Goal: Communication & Community: Share content

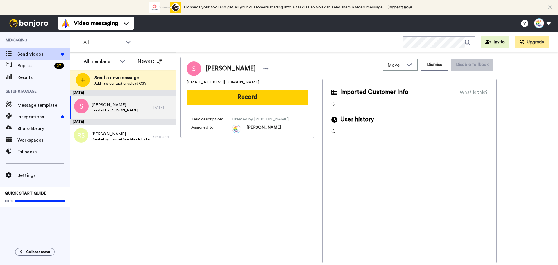
click at [550, 21] on button at bounding box center [542, 23] width 22 height 13
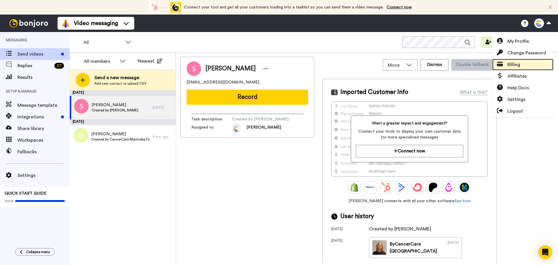
click at [519, 61] on link "Billing" at bounding box center [522, 65] width 61 height 12
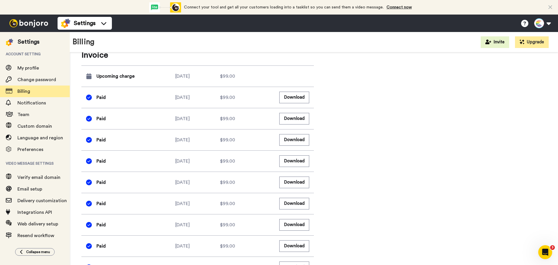
scroll to position [378, 0]
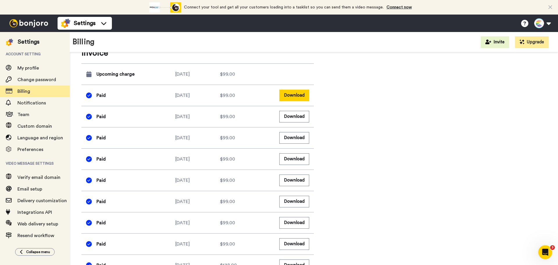
click at [290, 94] on button "Download" at bounding box center [294, 94] width 30 height 11
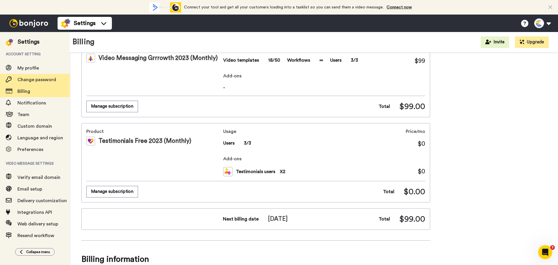
scroll to position [0, 0]
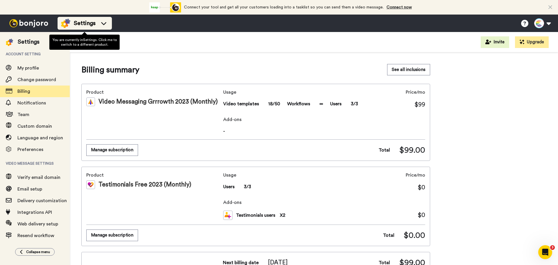
click at [103, 22] on icon at bounding box center [103, 23] width 9 height 6
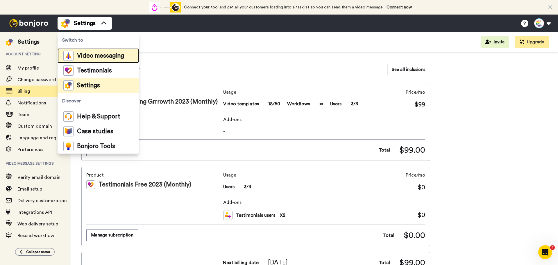
click at [97, 55] on span "Video messaging" at bounding box center [100, 56] width 47 height 6
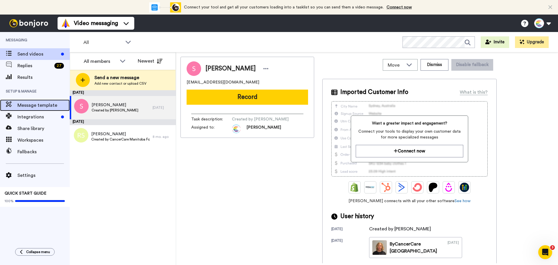
click at [35, 102] on span "Message template" at bounding box center [43, 105] width 52 height 7
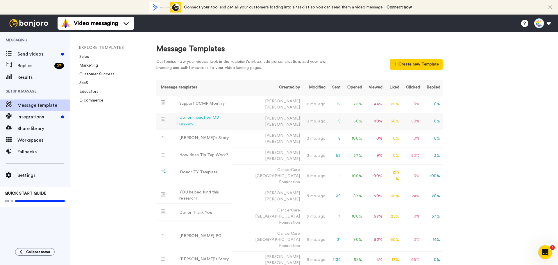
click at [191, 117] on div "Donor impact on MB research" at bounding box center [204, 120] width 50 height 12
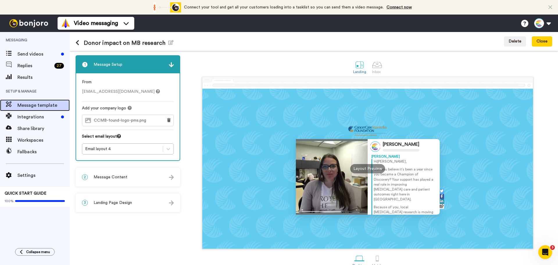
click at [39, 105] on span "Message template" at bounding box center [43, 105] width 52 height 7
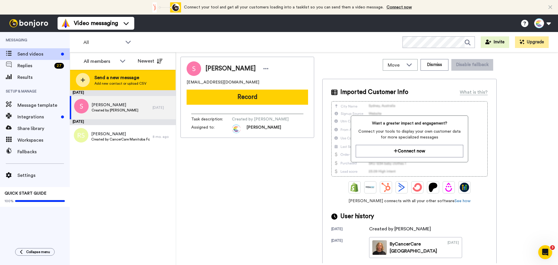
click at [123, 78] on span "Send a new message" at bounding box center [120, 77] width 52 height 7
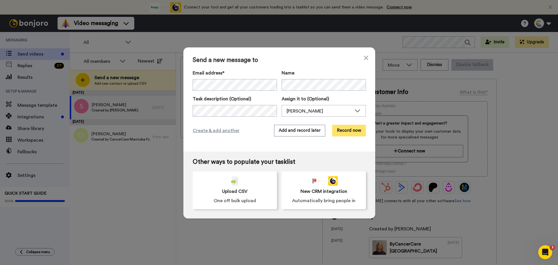
click at [353, 132] on button "Record now" at bounding box center [349, 131] width 34 height 12
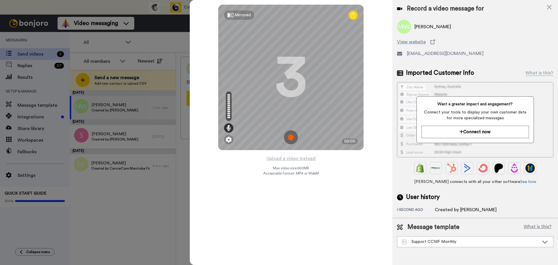
click at [292, 137] on img at bounding box center [291, 137] width 14 height 14
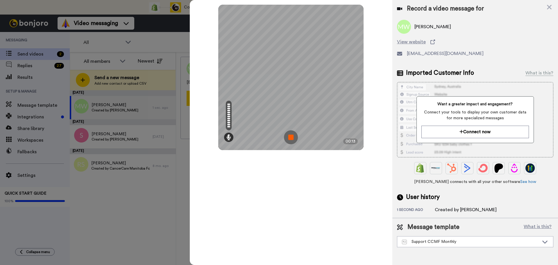
click at [289, 134] on img at bounding box center [291, 137] width 14 height 14
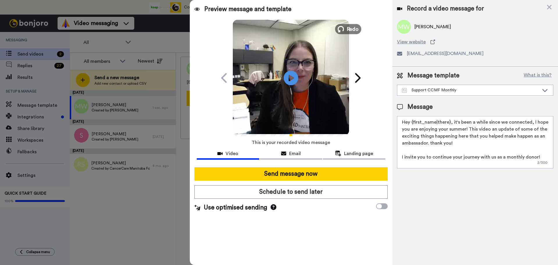
click at [351, 29] on span "Redo" at bounding box center [353, 29] width 12 height 8
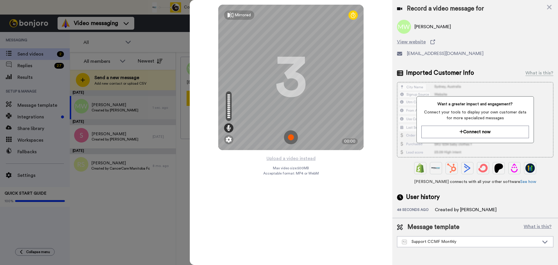
click at [291, 134] on img at bounding box center [291, 137] width 14 height 14
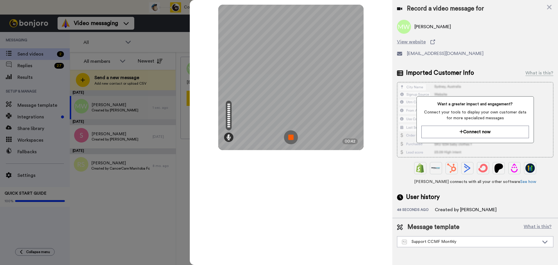
click at [292, 135] on img at bounding box center [291, 137] width 14 height 14
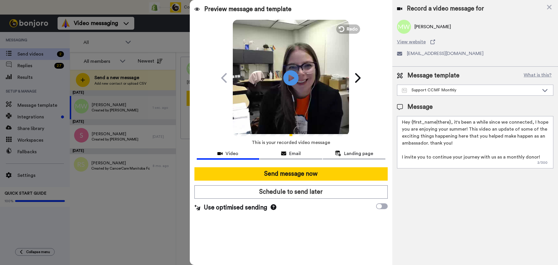
click at [294, 77] on icon at bounding box center [290, 77] width 15 height 15
click at [441, 91] on div "Support CCMF Monthly" at bounding box center [470, 90] width 137 height 6
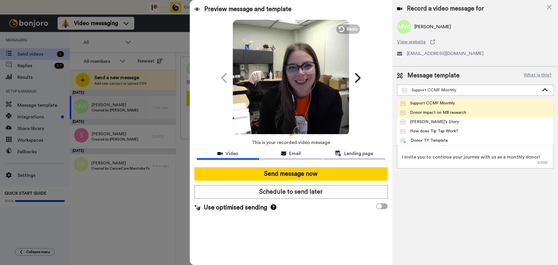
click at [438, 111] on div "Donor impact on MB research" at bounding box center [433, 113] width 66 height 6
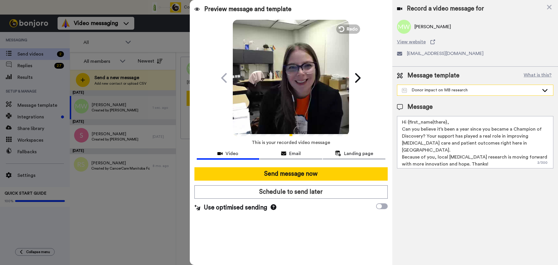
click at [470, 91] on div "Donor impact on MB research" at bounding box center [470, 90] width 137 height 6
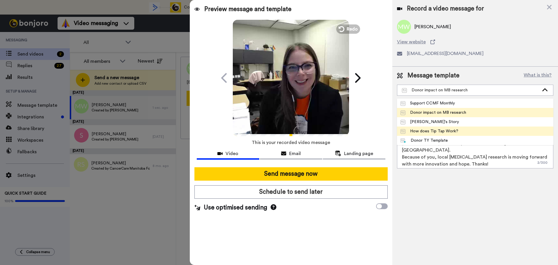
scroll to position [29, 0]
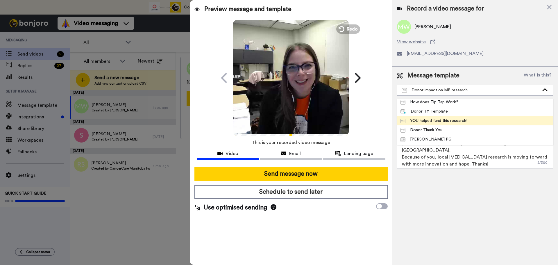
click at [446, 121] on div "YOU helped fund this research!" at bounding box center [433, 121] width 67 height 6
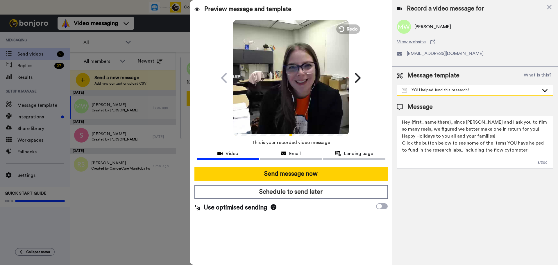
click at [457, 91] on div "YOU helped fund this research!" at bounding box center [470, 90] width 137 height 6
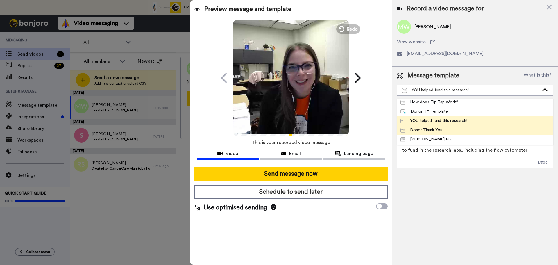
click at [449, 129] on li "Donor Thank You" at bounding box center [475, 129] width 156 height 9
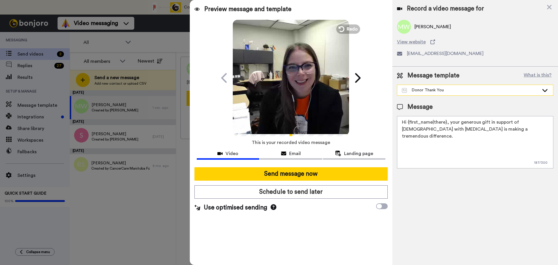
click at [456, 90] on div "Donor Thank You" at bounding box center [470, 90] width 137 height 6
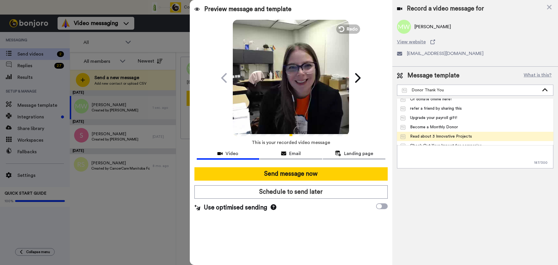
scroll to position [121, 0]
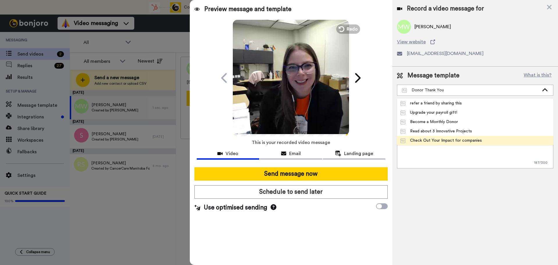
click at [472, 139] on div "Check Out Your Impact for companies" at bounding box center [440, 140] width 81 height 6
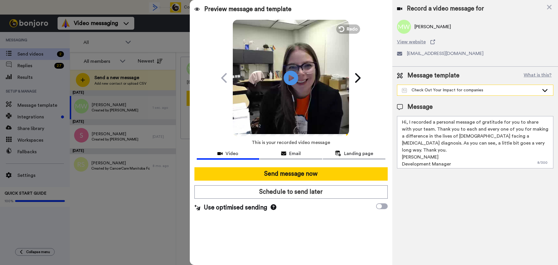
click at [467, 89] on div "Check Out Your Impact for companies" at bounding box center [470, 90] width 137 height 6
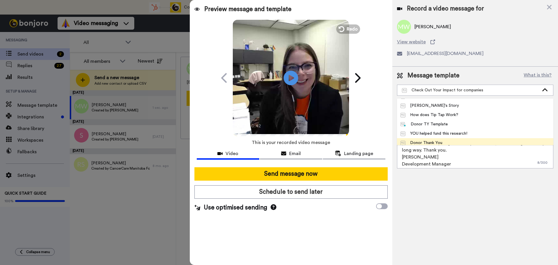
scroll to position [0, 0]
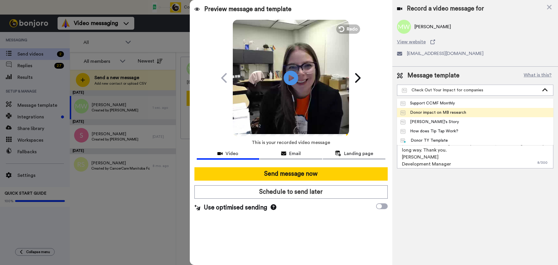
click at [464, 114] on div "Donor impact on MB research" at bounding box center [433, 113] width 66 height 6
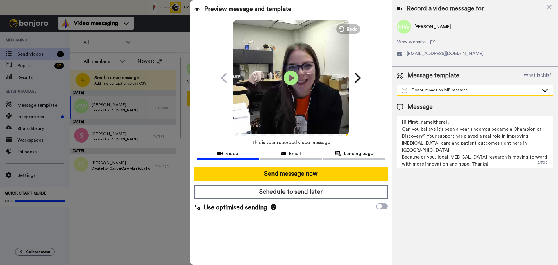
click at [449, 91] on div "Donor impact on MB research" at bounding box center [470, 90] width 137 height 6
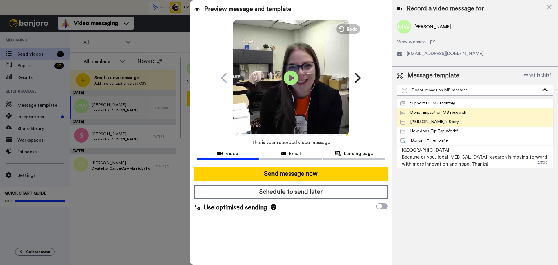
click at [449, 123] on li "[PERSON_NAME]'s Story" at bounding box center [475, 121] width 156 height 9
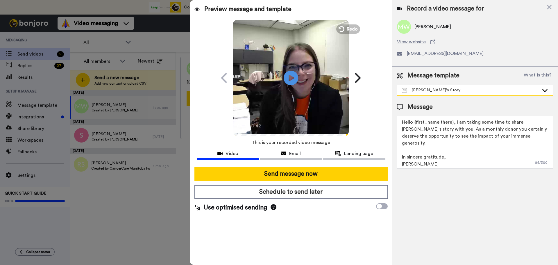
click at [460, 88] on div "[PERSON_NAME]'s Story" at bounding box center [470, 90] width 137 height 6
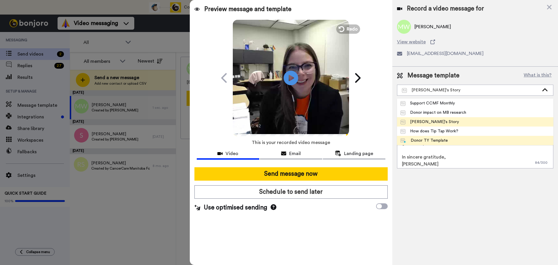
click at [448, 138] on span "Donor TY Template" at bounding box center [424, 140] width 54 height 6
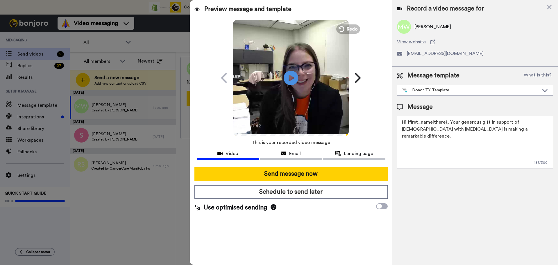
click at [507, 130] on textarea "Hi {first_name|there}, Your generous gift in support of [DEMOGRAPHIC_DATA] with…" at bounding box center [475, 142] width 156 height 52
click at [293, 151] on span "Email" at bounding box center [295, 153] width 12 height 7
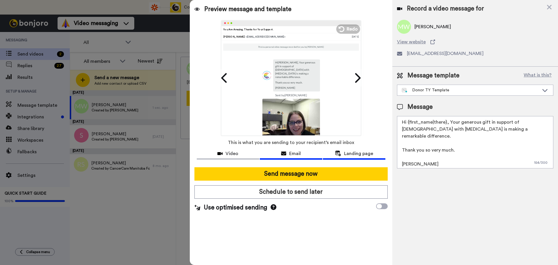
click at [359, 152] on span "Landing page" at bounding box center [358, 153] width 29 height 7
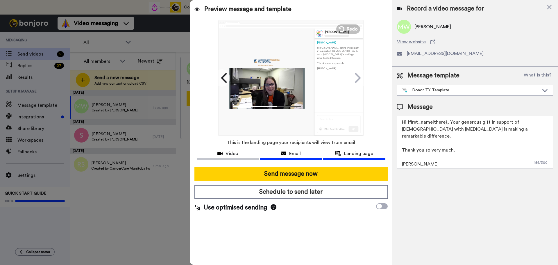
click at [292, 153] on span "Email" at bounding box center [295, 153] width 12 height 7
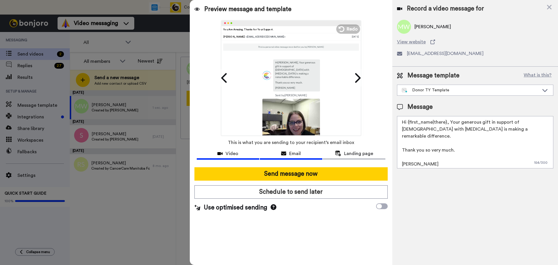
click at [231, 155] on span "Video" at bounding box center [231, 153] width 13 height 7
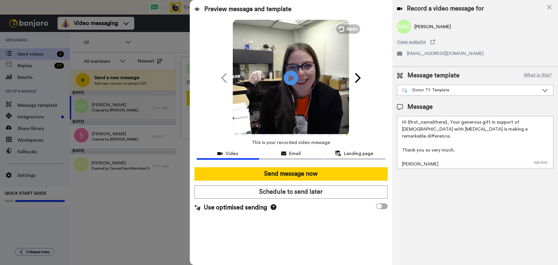
drag, startPoint x: 431, startPoint y: 159, endPoint x: 397, endPoint y: 106, distance: 63.1
click at [397, 106] on div "Message Hi {first_name|there}, Your generous gift in support of [DEMOGRAPHIC_DA…" at bounding box center [475, 136] width 156 height 66
click at [481, 91] on div "Donor TY Template" at bounding box center [470, 90] width 137 height 6
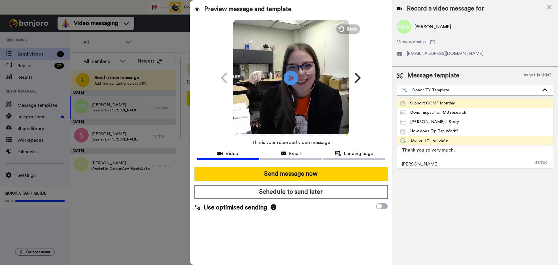
click at [442, 102] on div "Support CCMF Monthly" at bounding box center [427, 103] width 54 height 6
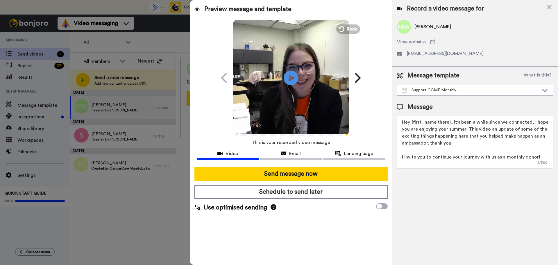
click at [469, 142] on textarea "Hey {first_name|there}, it's been a while since we connected, I hope you are en…" at bounding box center [475, 142] width 156 height 52
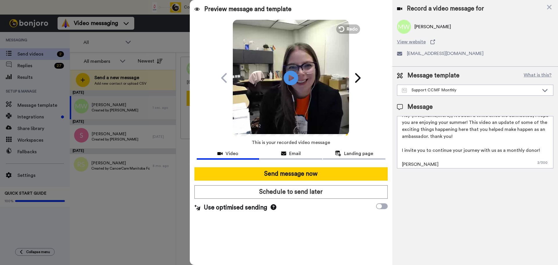
scroll to position [9, 0]
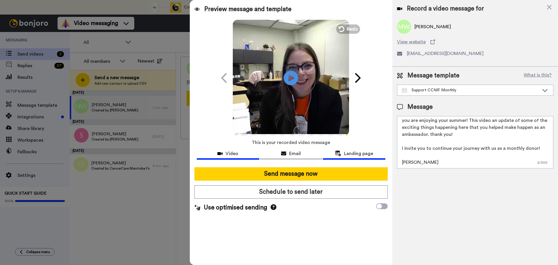
click at [354, 152] on span "Landing page" at bounding box center [358, 153] width 29 height 7
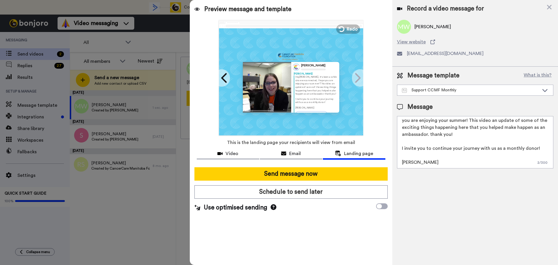
click at [457, 132] on textarea "Hey {first_name|there}, it's been a while since we connected, I hope you are en…" at bounding box center [475, 142] width 156 height 52
drag, startPoint x: 534, startPoint y: 150, endPoint x: 467, endPoint y: 166, distance: 69.2
click at [534, 150] on textarea "Hey {first_name|there}, it's been a while since we connected, I hope you are en…" at bounding box center [475, 142] width 156 height 52
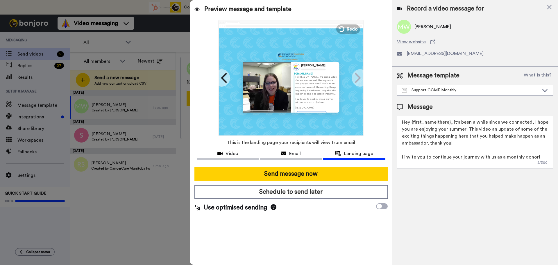
drag, startPoint x: 420, startPoint y: 164, endPoint x: 383, endPoint y: 78, distance: 93.7
click at [383, 78] on div "Preview message and template Play/Pause 0:42 / 0:42 Checking in! [PERSON_NAME] …" at bounding box center [374, 132] width 368 height 265
paste textarea "i {first_name|there}, Your generous gift in support of [DEMOGRAPHIC_DATA] with …"
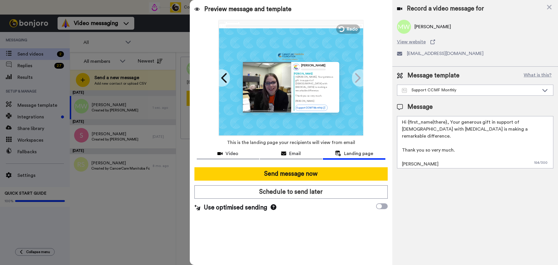
click at [473, 137] on textarea "Hi {first_name|there}, Your generous gift in support of [DEMOGRAPHIC_DATA] with…" at bounding box center [475, 142] width 156 height 52
click at [477, 146] on textarea "Hi {first_name|there}, Your generous gift in support of [DEMOGRAPHIC_DATA] with…" at bounding box center [475, 142] width 156 height 52
click at [430, 161] on textarea "Hi {first_name|there}, Your generous gift in support of [DEMOGRAPHIC_DATA] with…" at bounding box center [475, 142] width 156 height 52
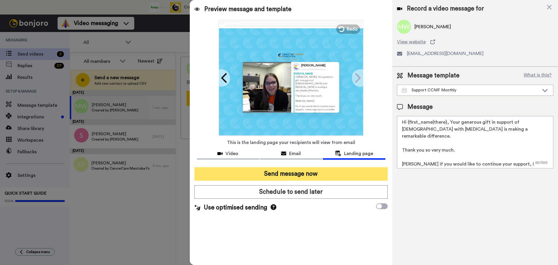
type textarea "Hi {first_name|there}, Your generous gift in support of [DEMOGRAPHIC_DATA] with…"
click at [310, 172] on button "Send message now" at bounding box center [290, 173] width 193 height 13
